Goal: Find specific page/section: Find specific page/section

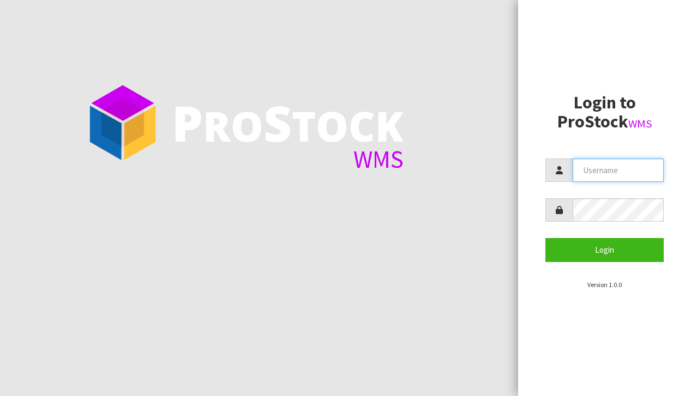
type input "[EMAIL_ADDRESS][DOMAIN_NAME]"
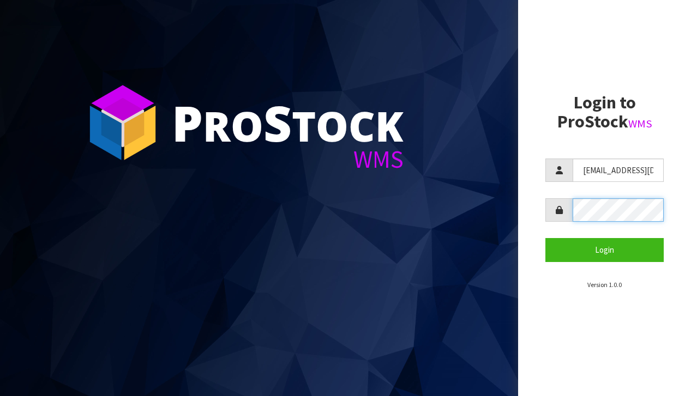
click at [604, 250] on button "Login" at bounding box center [604, 249] width 118 height 23
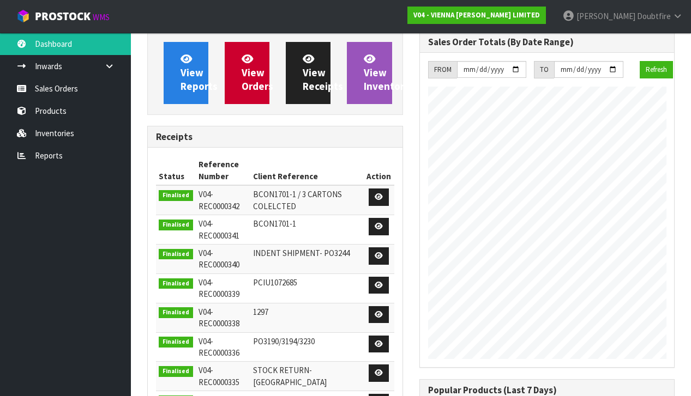
scroll to position [739, 272]
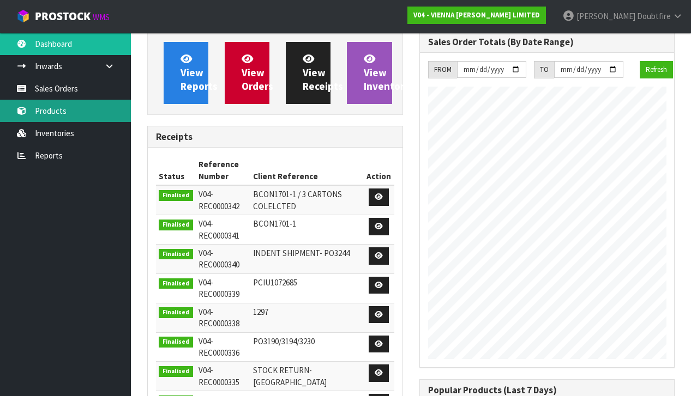
click at [62, 113] on link "Products" at bounding box center [65, 111] width 131 height 22
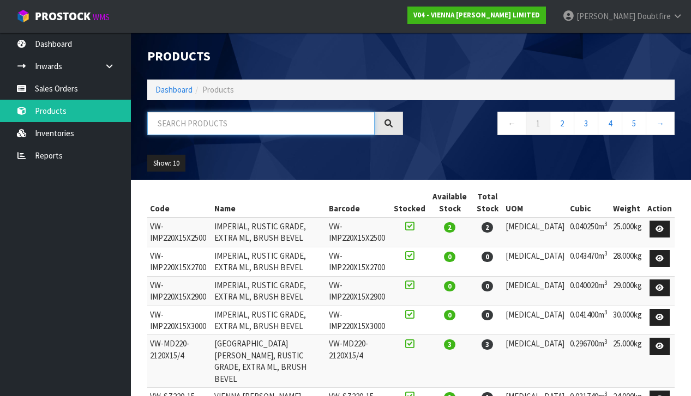
click at [171, 130] on input "text" at bounding box center [260, 123] width 227 height 23
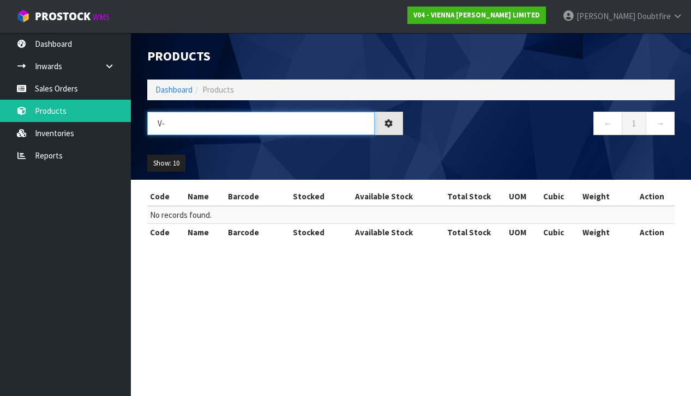
type input "V"
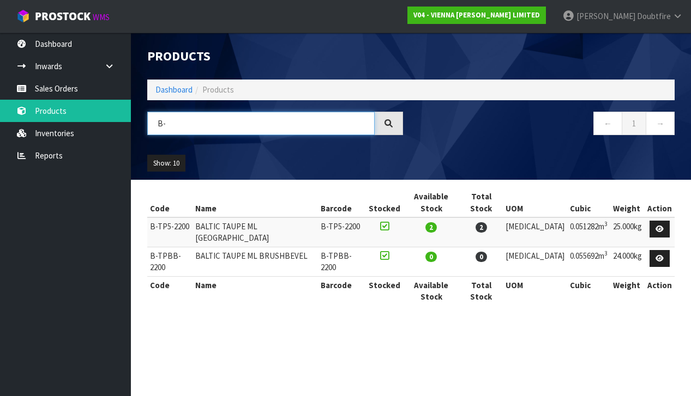
type input "B"
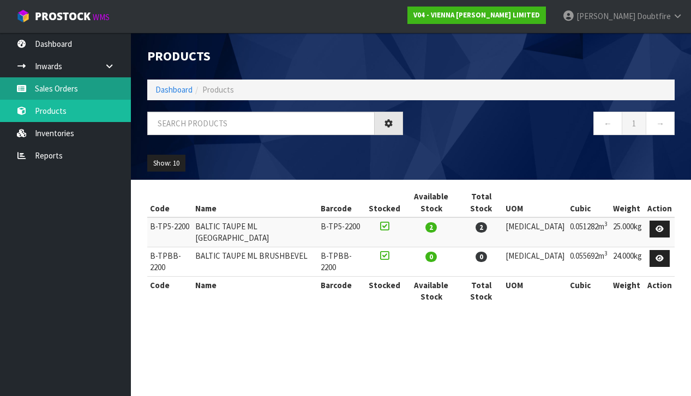
click at [57, 91] on link "Sales Orders" at bounding box center [65, 88] width 131 height 22
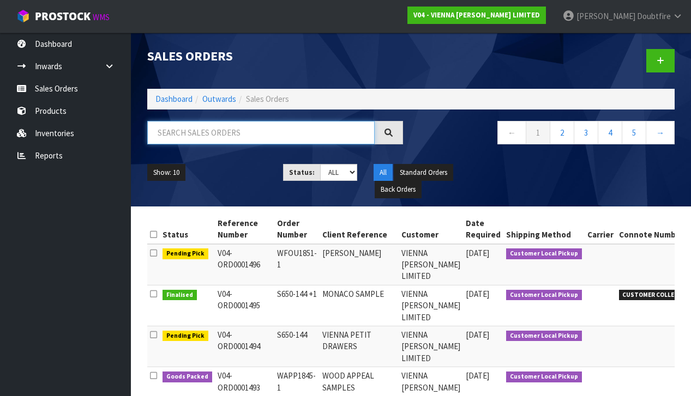
click at [163, 130] on input "text" at bounding box center [260, 132] width 227 height 23
type input "KANU"
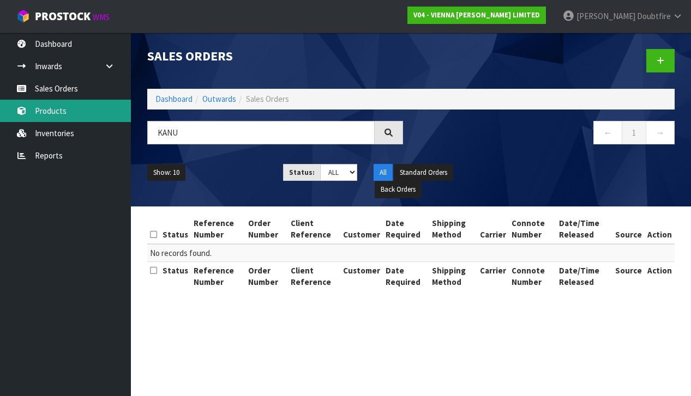
click at [59, 112] on link "Products" at bounding box center [65, 111] width 131 height 22
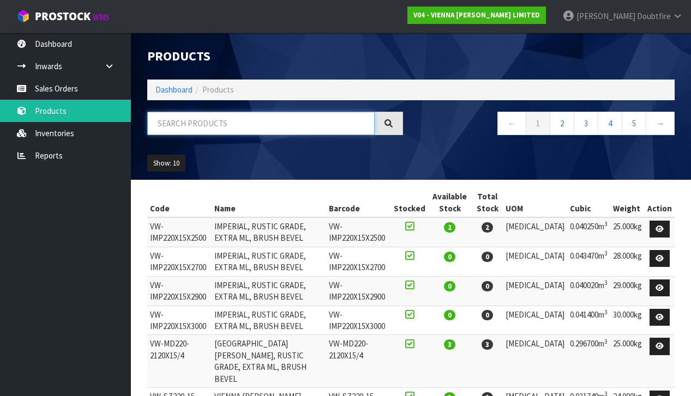
click at [176, 125] on input "text" at bounding box center [260, 123] width 227 height 23
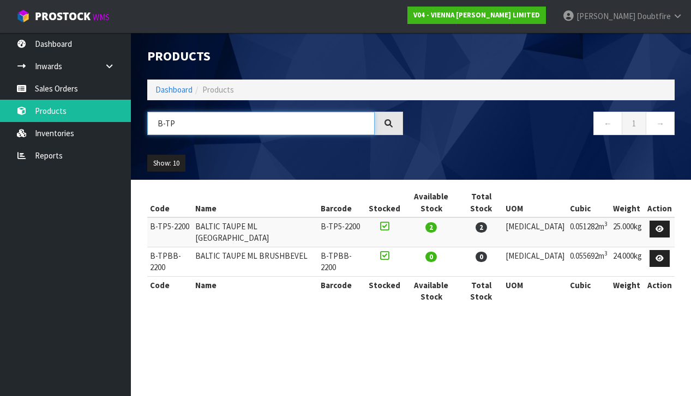
type input "B-TP"
